Goal: Find specific page/section: Find specific page/section

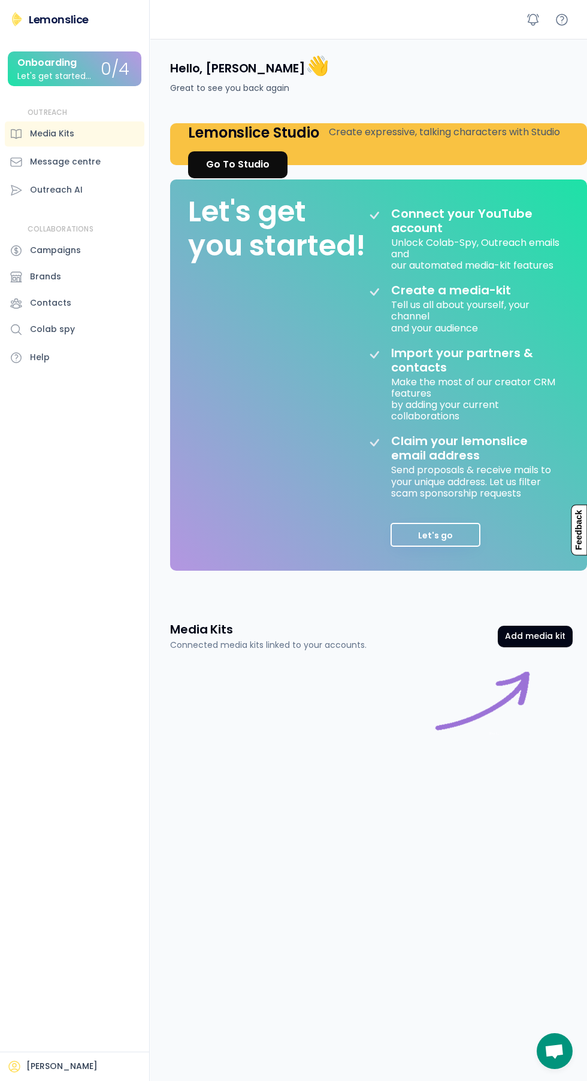
click at [437, 536] on button "Let's go" at bounding box center [435, 535] width 90 height 24
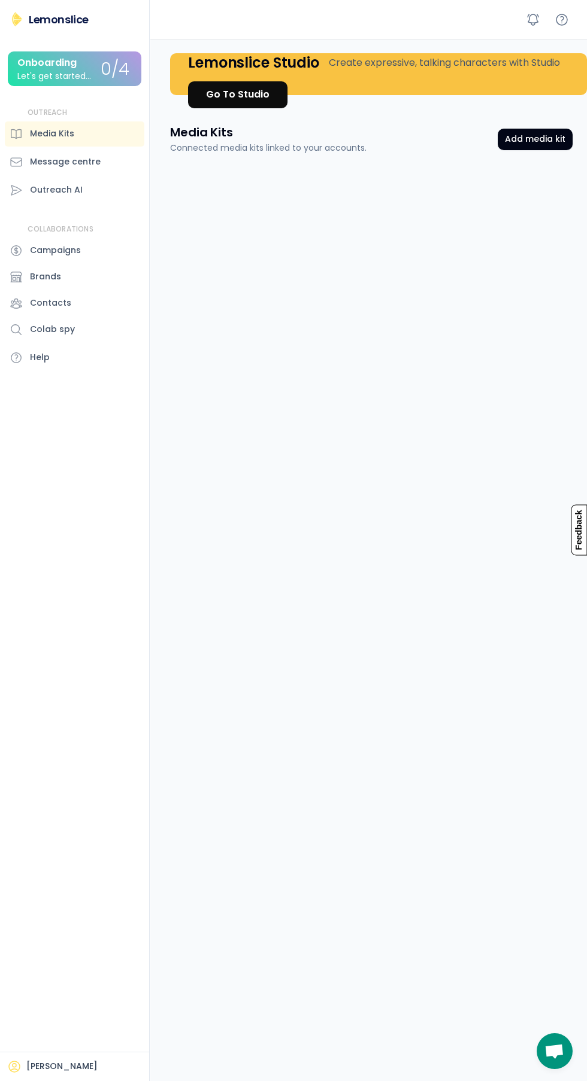
click at [542, 142] on button "Add media kit" at bounding box center [534, 140] width 75 height 22
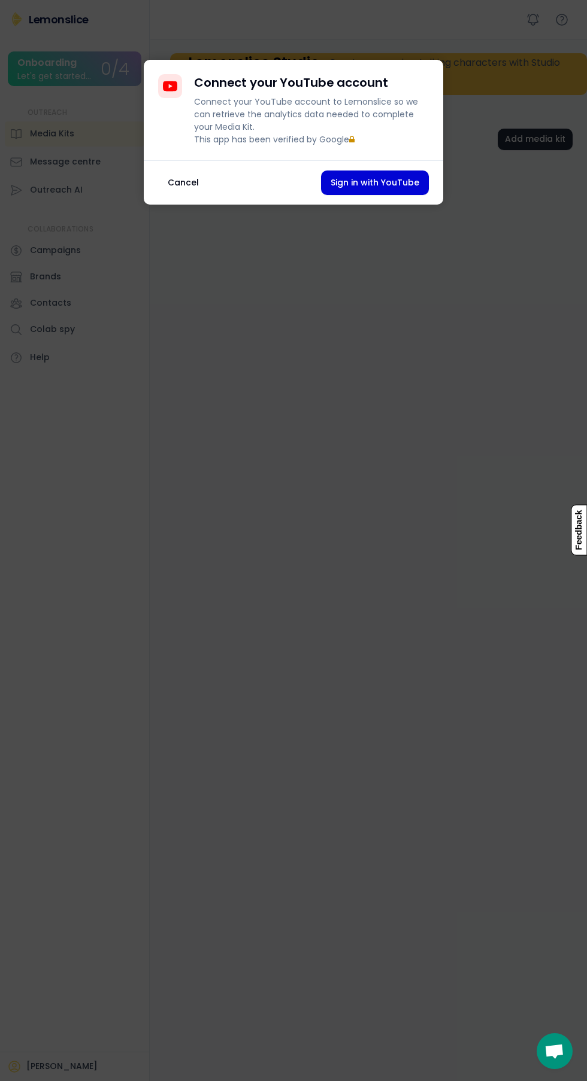
click at [196, 194] on button "Cancel" at bounding box center [183, 183] width 50 height 25
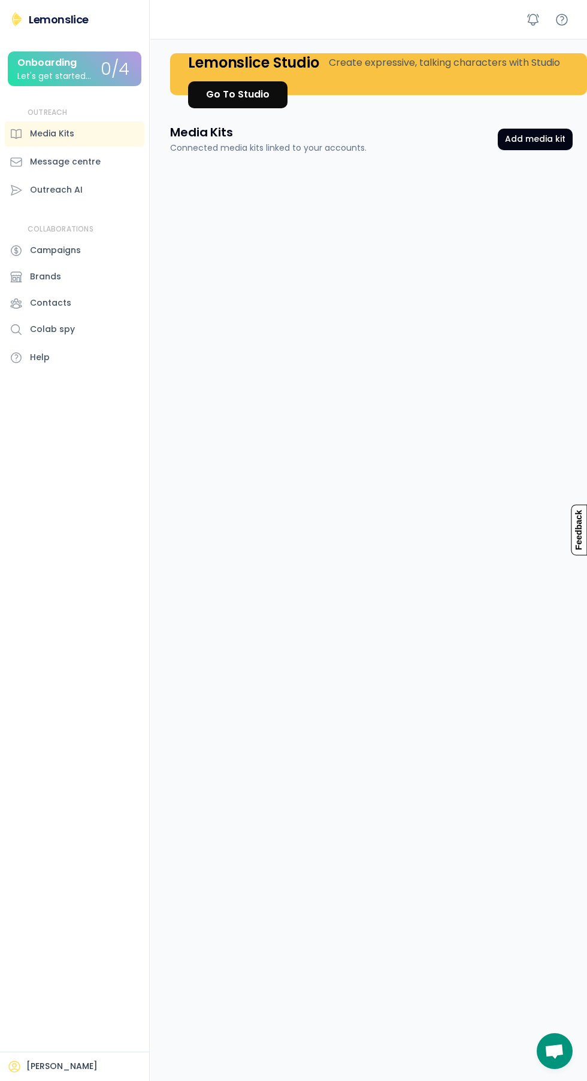
click at [58, 184] on div "Outreach AI" at bounding box center [56, 190] width 53 height 13
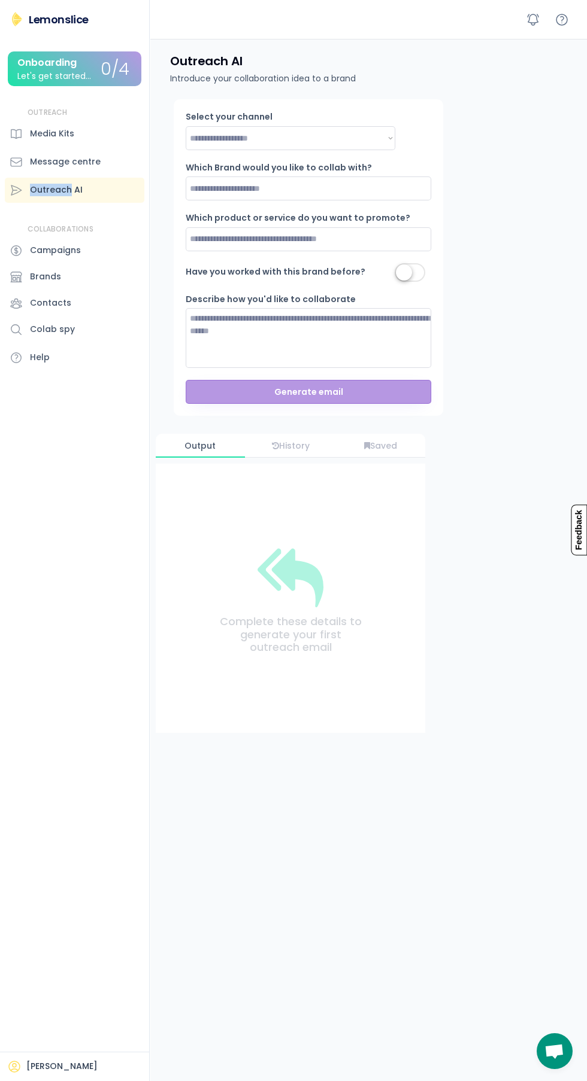
click at [74, 76] on div "Let's get started..." at bounding box center [54, 76] width 74 height 9
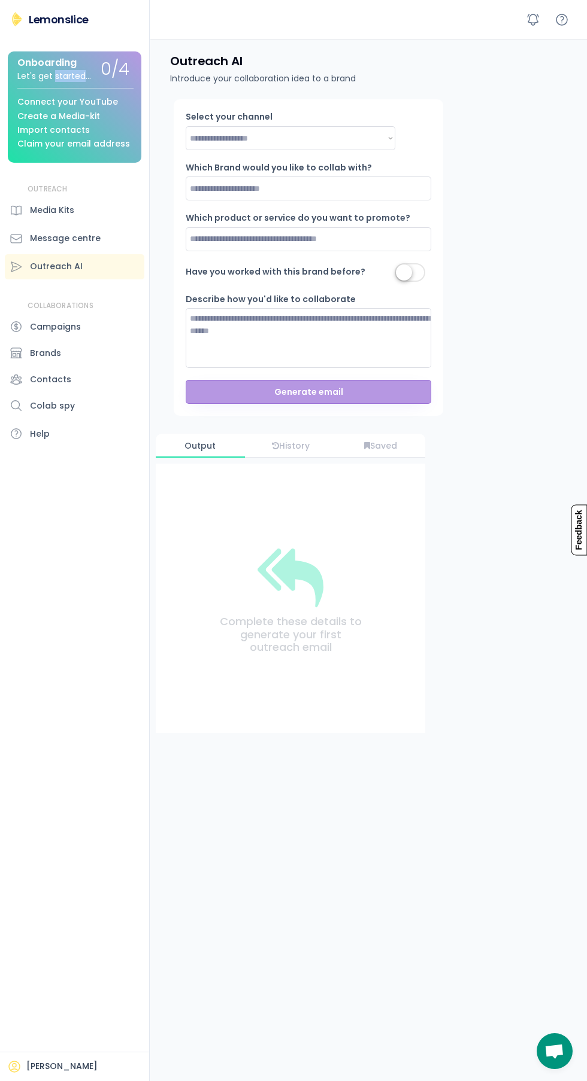
click at [83, 75] on div "Let's get started..." at bounding box center [54, 76] width 74 height 9
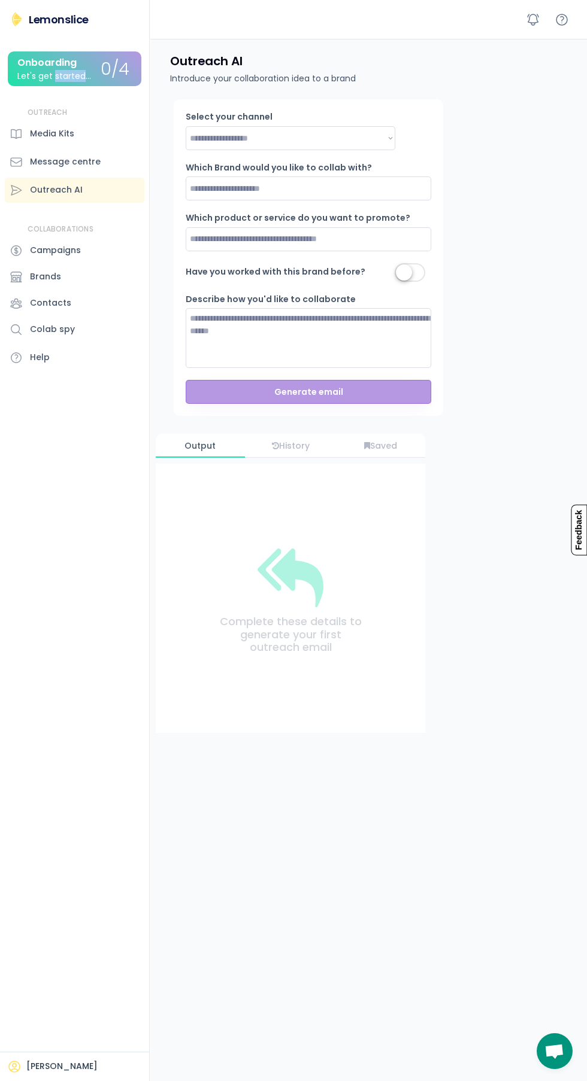
click at [127, 302] on div "Contacts" at bounding box center [74, 303] width 139 height 25
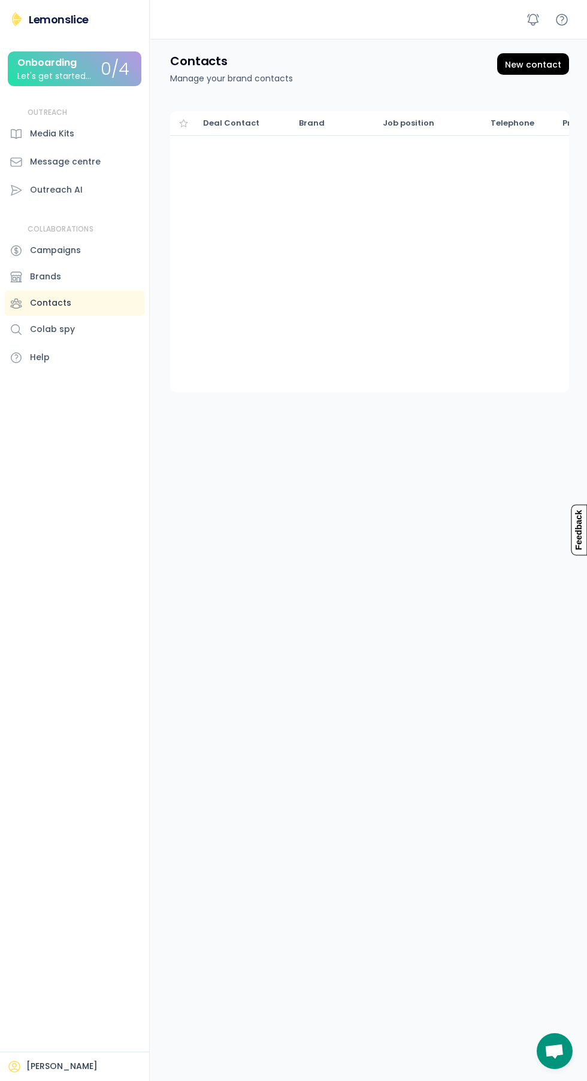
click at [72, 129] on div "Media Kits" at bounding box center [52, 133] width 44 height 13
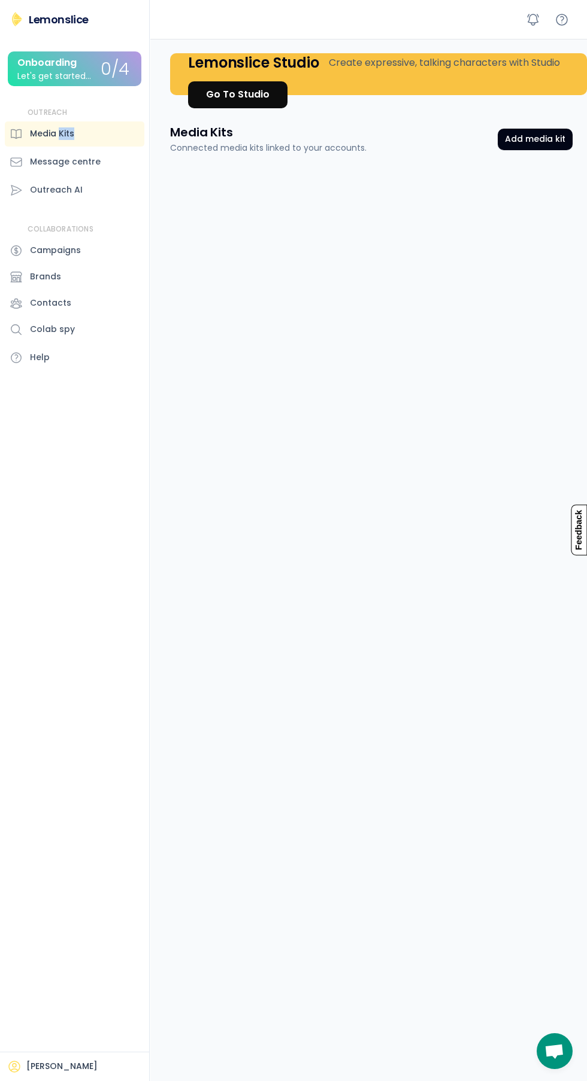
click at [252, 92] on div "Go To Studio" at bounding box center [237, 94] width 63 height 14
